Goal: Task Accomplishment & Management: Manage account settings

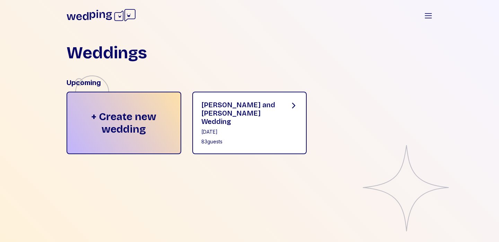
click at [278, 103] on div "[PERSON_NAME] and [PERSON_NAME] Wedding" at bounding box center [239, 112] width 77 height 25
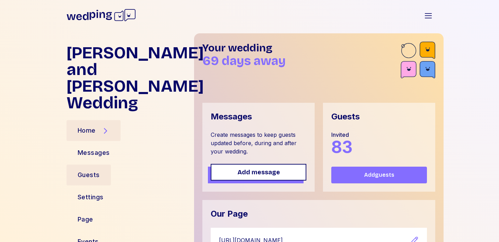
click at [96, 164] on div "Guests" at bounding box center [89, 174] width 44 height 21
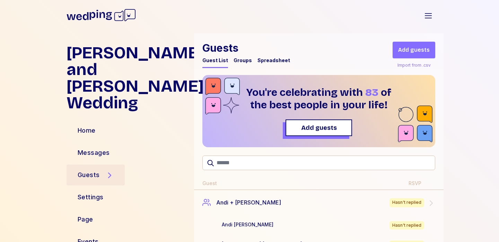
click at [279, 59] on div "Spreadsheet" at bounding box center [273, 60] width 33 height 7
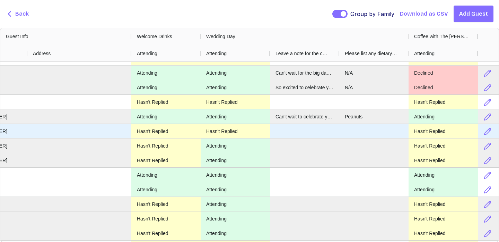
scroll to position [266, 0]
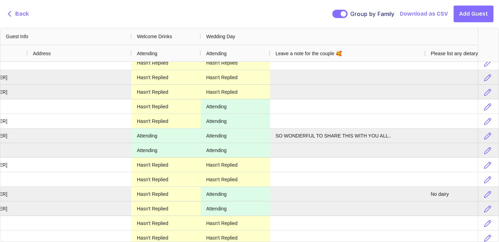
drag, startPoint x: 339, startPoint y: 53, endPoint x: 425, endPoint y: 62, distance: 86.4
click at [425, 62] on div "Guest Info Welcome Drinks Wedding Day Coffee with The [PERSON_NAME] Email Phone…" at bounding box center [249, 134] width 498 height 213
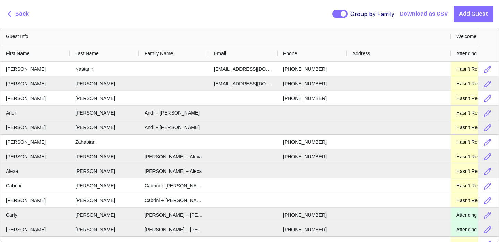
click at [20, 11] on span "Back" at bounding box center [22, 14] width 14 height 8
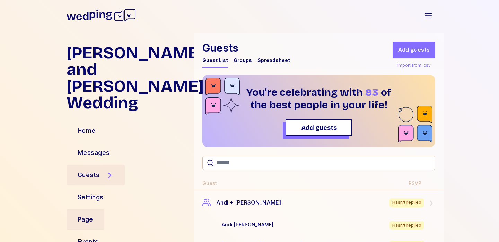
click at [90, 214] on div "Page" at bounding box center [86, 219] width 16 height 10
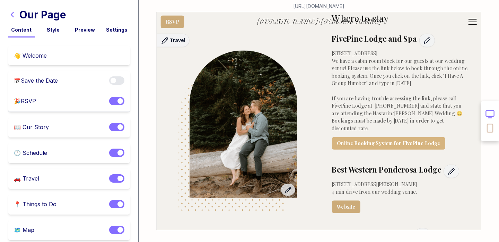
click at [411, 137] on link "Online Booking System for FivePine Lodge" at bounding box center [388, 143] width 113 height 12
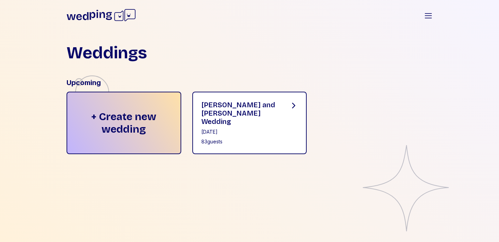
click at [237, 107] on div "[PERSON_NAME] and [PERSON_NAME] Wedding" at bounding box center [239, 112] width 77 height 25
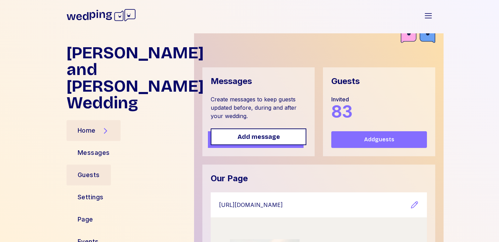
click at [94, 170] on div "Guests" at bounding box center [89, 175] width 22 height 10
